Goal: Task Accomplishment & Management: Complete application form

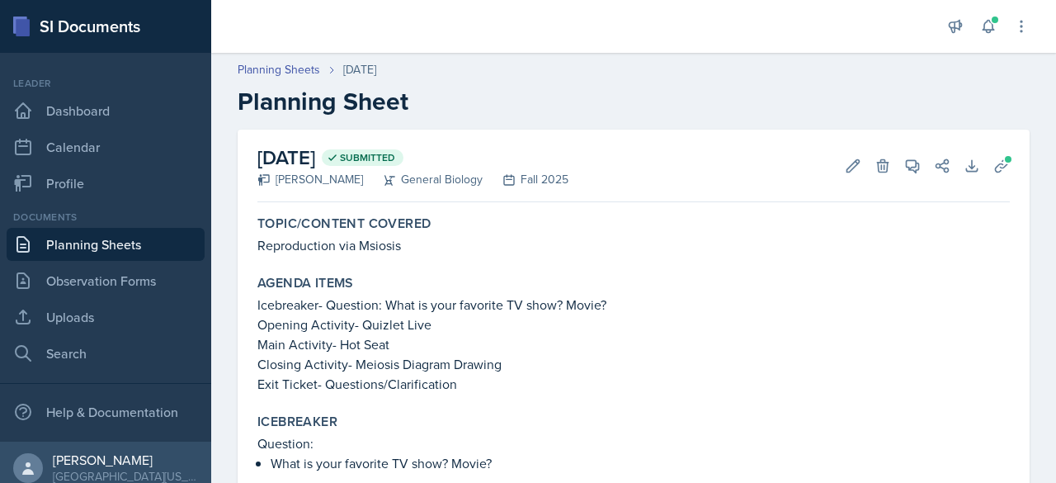
click at [144, 240] on link "Planning Sheets" at bounding box center [106, 244] width 198 height 33
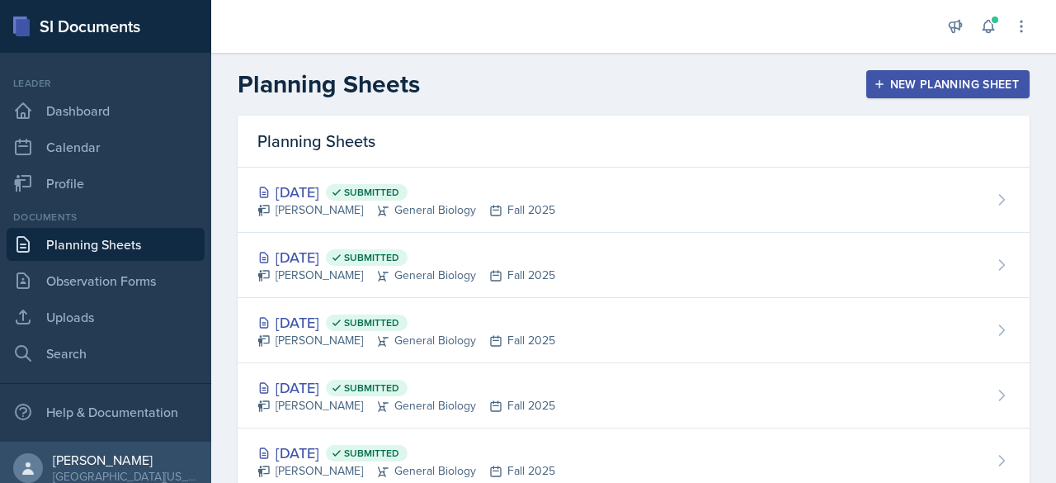
click at [936, 78] on div "New Planning Sheet" at bounding box center [948, 84] width 142 height 13
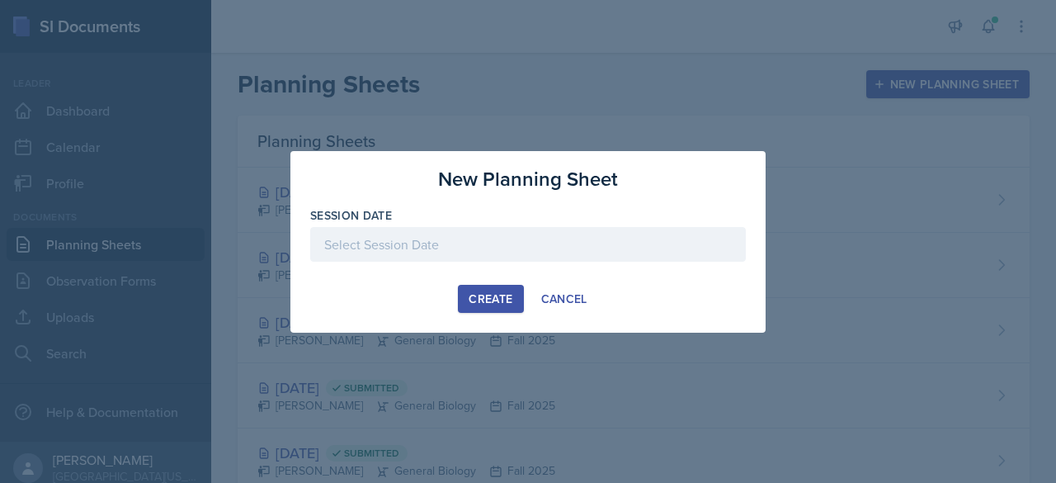
click at [399, 244] on div at bounding box center [528, 244] width 436 height 35
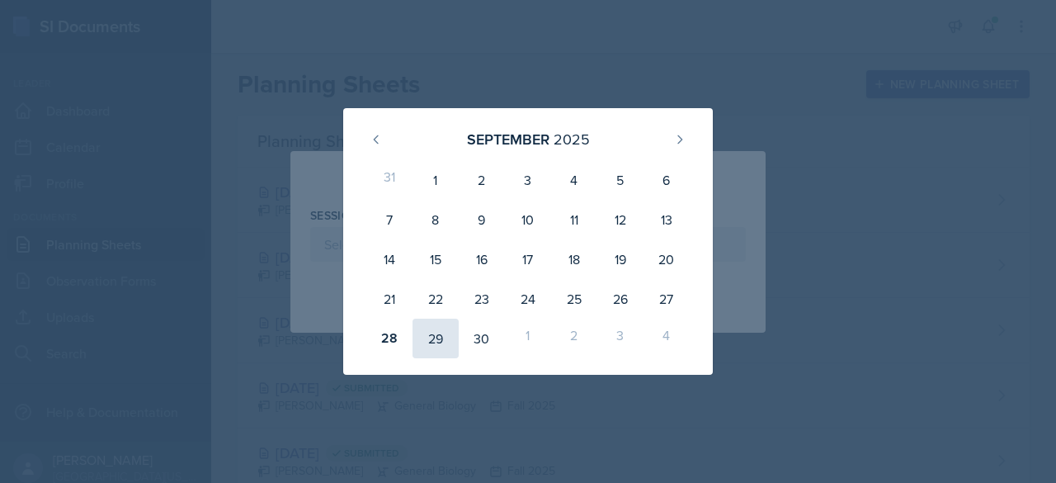
click at [435, 338] on div "29" at bounding box center [436, 339] width 46 height 40
type input "[DATE]"
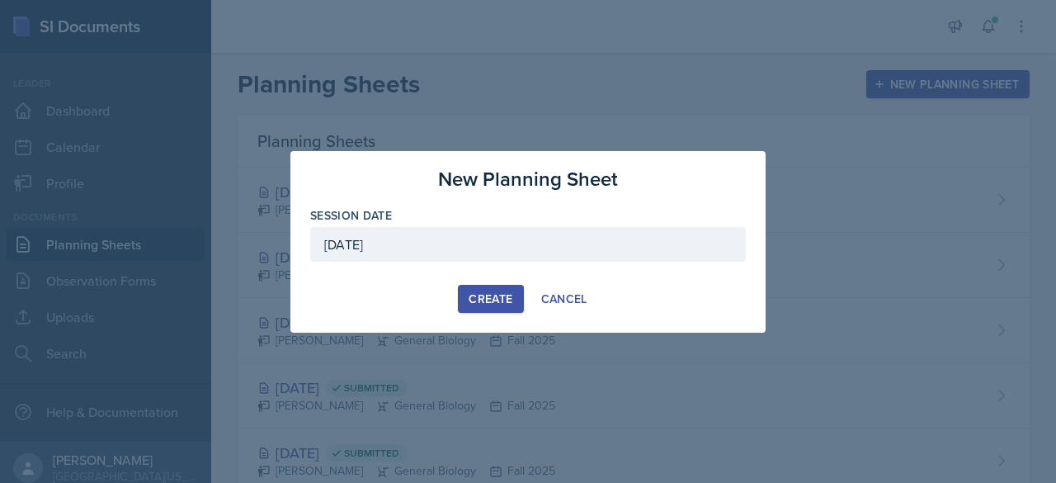
click at [494, 303] on div "Create" at bounding box center [491, 298] width 44 height 13
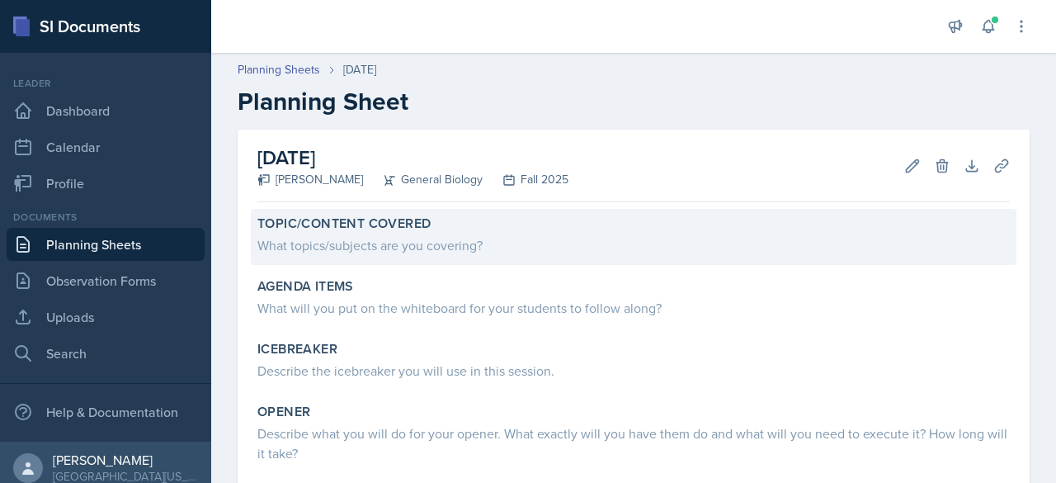
click at [359, 238] on div "What topics/subjects are you covering?" at bounding box center [633, 245] width 753 height 20
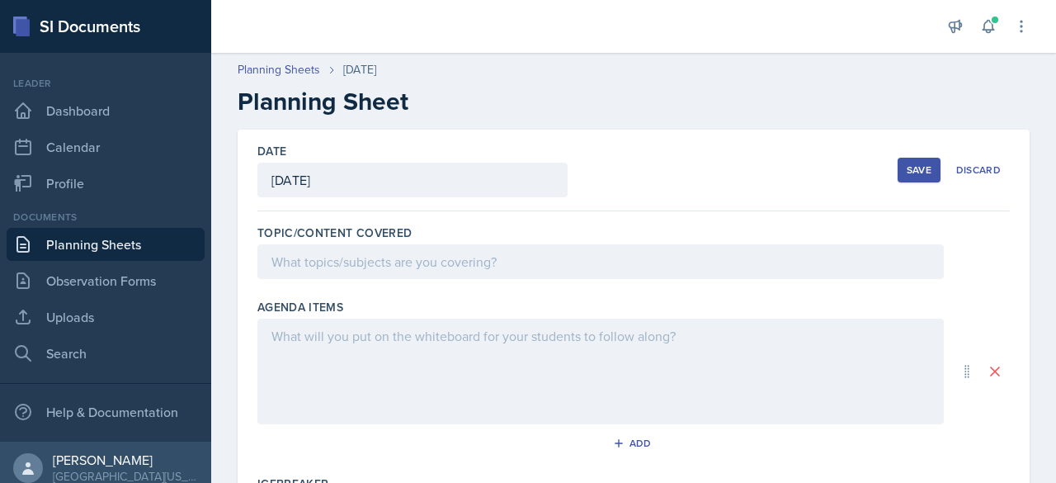
click at [320, 271] on div at bounding box center [600, 261] width 687 height 35
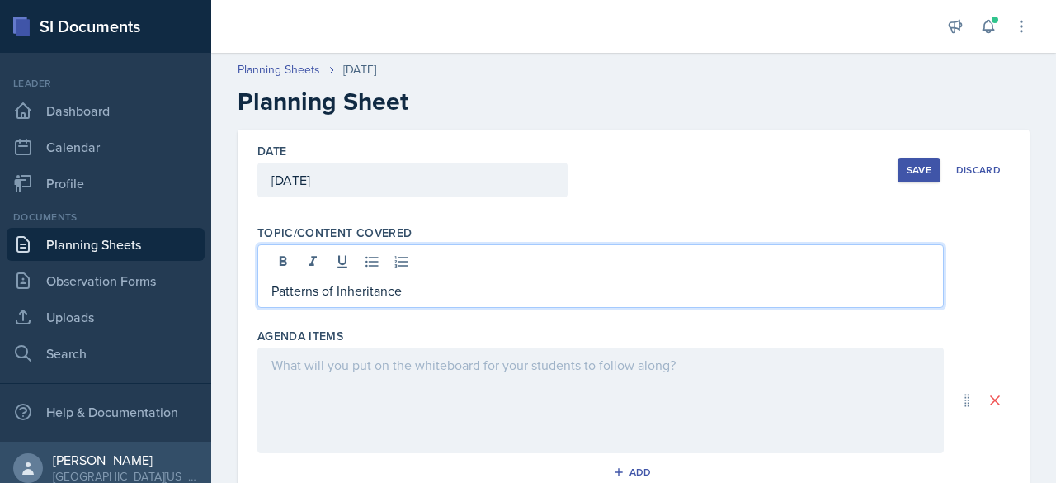
click at [371, 376] on div at bounding box center [600, 400] width 687 height 106
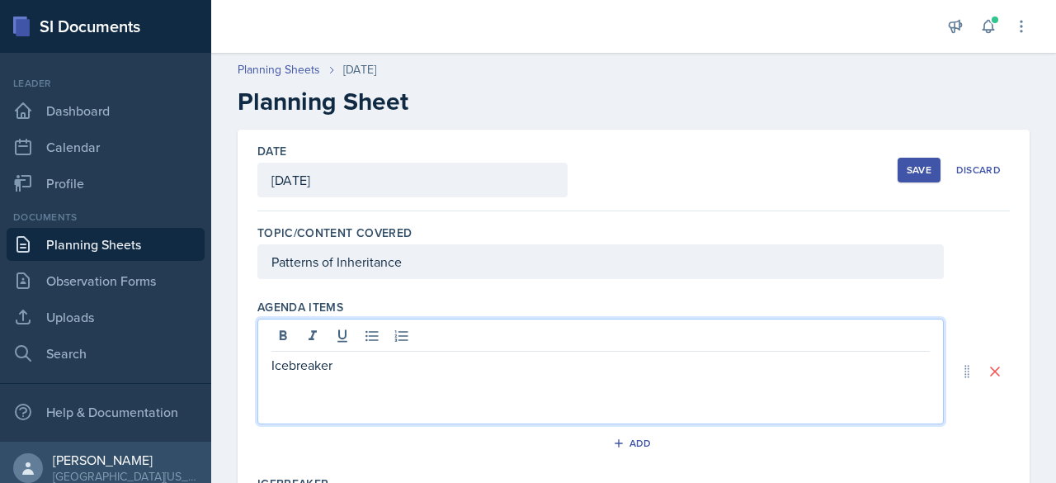
click at [378, 359] on p "Icebreaker" at bounding box center [600, 365] width 658 height 20
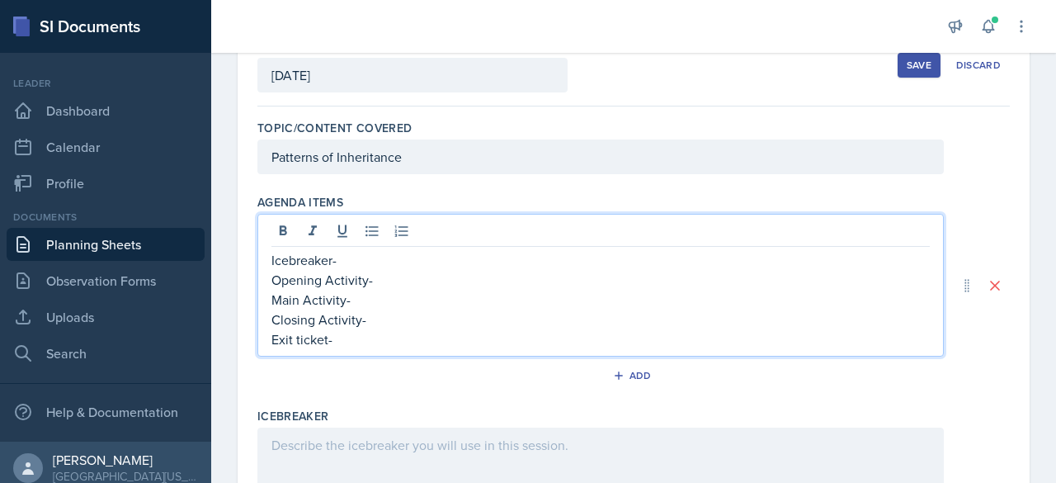
scroll to position [104, 0]
click at [360, 258] on p "Icebreaker-" at bounding box center [600, 261] width 658 height 20
click at [396, 274] on p "Opening Activity-" at bounding box center [600, 281] width 658 height 20
click at [404, 304] on p "Main Activity-" at bounding box center [600, 300] width 658 height 20
click at [390, 323] on p "Closing Activity-" at bounding box center [600, 320] width 658 height 20
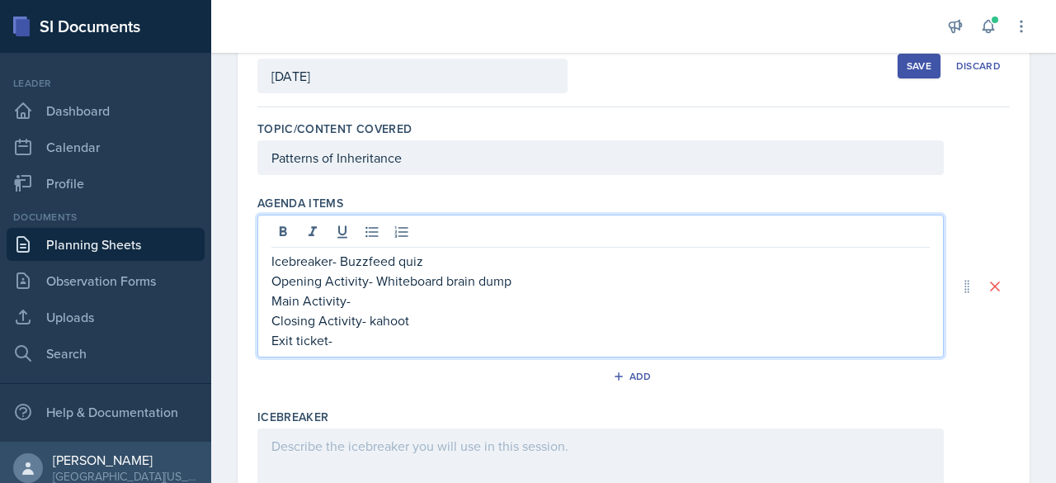
click at [374, 316] on p "Closing Activity- kahoot" at bounding box center [600, 320] width 658 height 20
click at [380, 320] on p "Closing Activity- kahoot" at bounding box center [600, 320] width 658 height 20
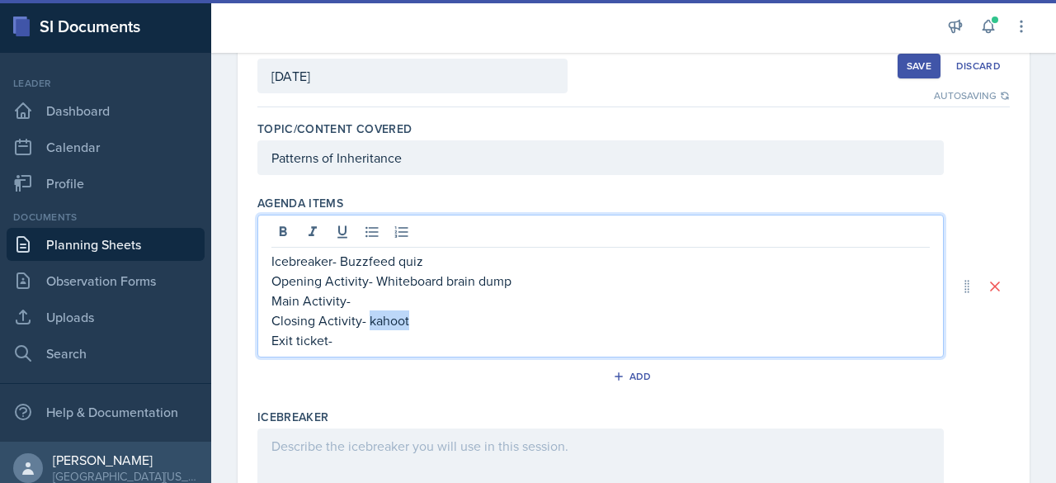
click at [368, 320] on p "Closing Activity- kahoot" at bounding box center [600, 320] width 658 height 20
click at [374, 323] on p "Closing Activity- kahoot" at bounding box center [600, 320] width 658 height 20
drag, startPoint x: 425, startPoint y: 319, endPoint x: 366, endPoint y: 316, distance: 58.7
click at [366, 316] on p "Closing Activity- kahoot" at bounding box center [600, 320] width 658 height 20
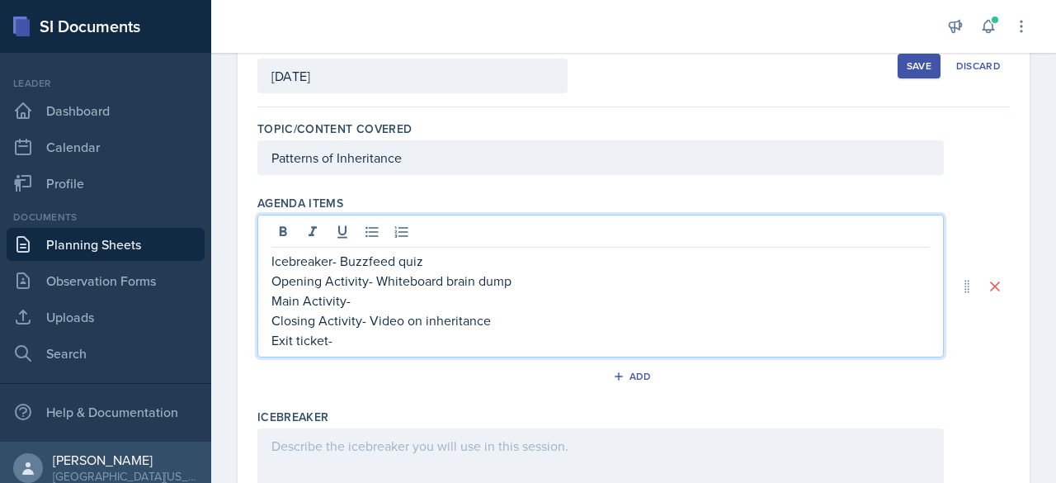
click at [381, 298] on p "Main Activity-" at bounding box center [600, 300] width 658 height 20
click at [378, 337] on p "Exit ticket-" at bounding box center [600, 340] width 658 height 20
click at [380, 304] on p "Main Activity-" at bounding box center [600, 300] width 658 height 20
click at [350, 342] on p "Exit ticket-" at bounding box center [600, 340] width 658 height 20
drag, startPoint x: 503, startPoint y: 325, endPoint x: 366, endPoint y: 318, distance: 138.0
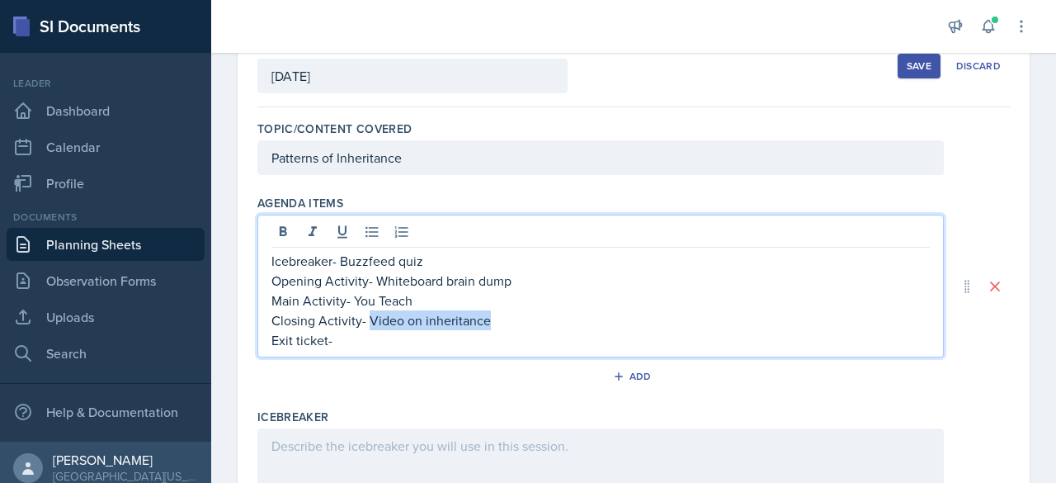
click at [366, 318] on p "Closing Activity- Video on inheritance" at bounding box center [600, 320] width 658 height 20
click at [381, 339] on p "Exit ticket-" at bounding box center [600, 340] width 658 height 20
click at [497, 399] on div "Agenda items Icebreaker- Buzzfeed quiz Opening Activity- Whiteboard brain dump …" at bounding box center [633, 295] width 753 height 214
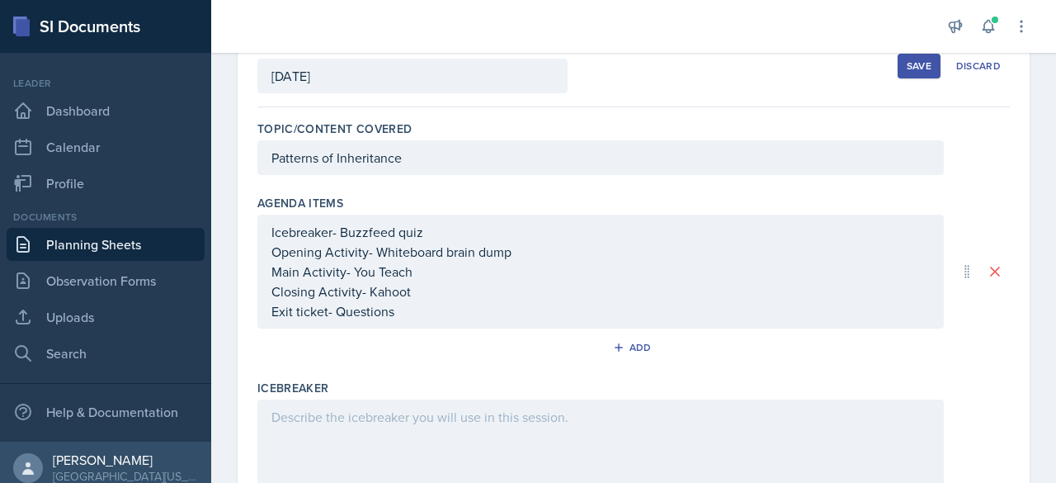
click at [907, 60] on div "Save" at bounding box center [919, 65] width 25 height 13
